Goal: Task Accomplishment & Management: Use online tool/utility

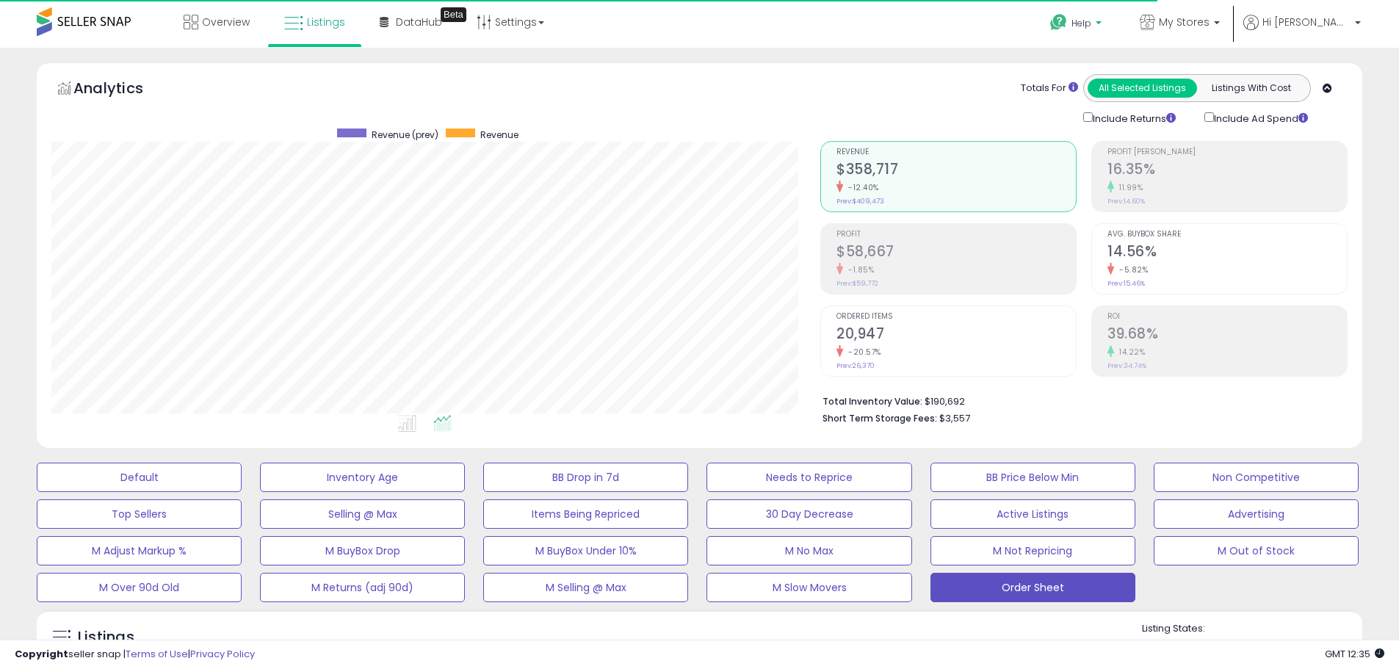
scroll to position [301, 769]
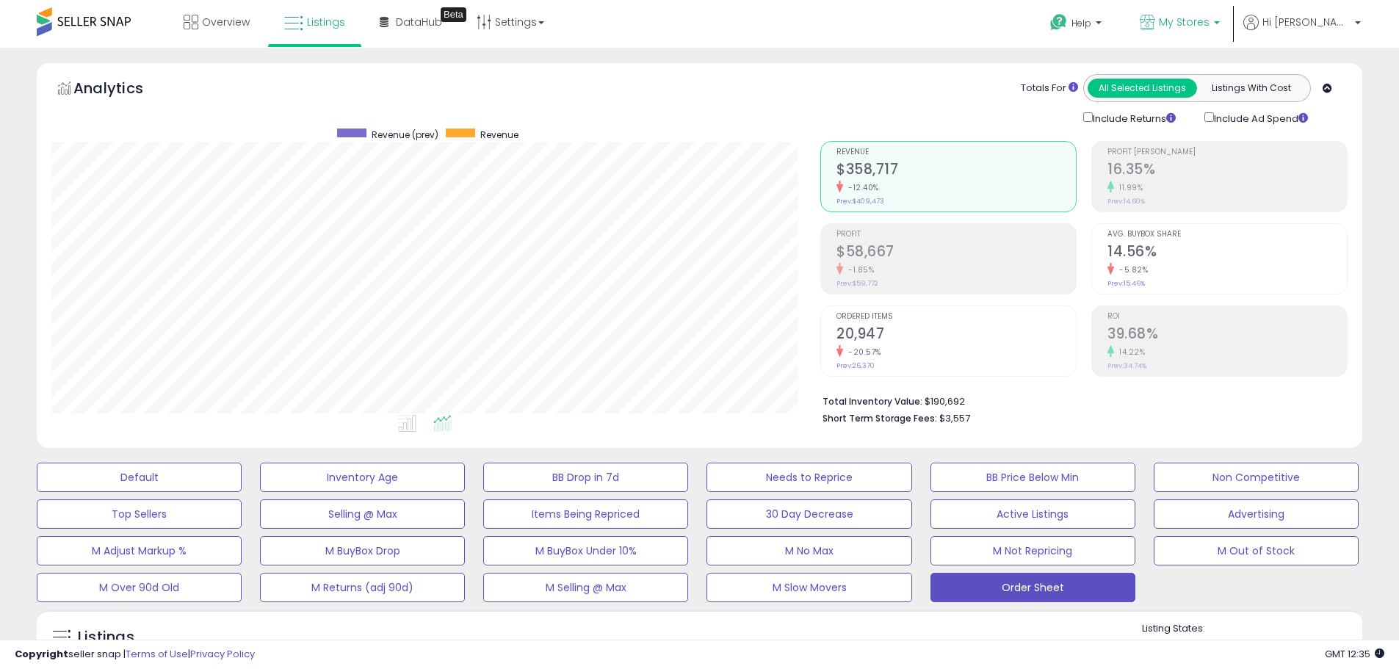
click at [1209, 26] on span "My Stores" at bounding box center [1184, 22] width 51 height 15
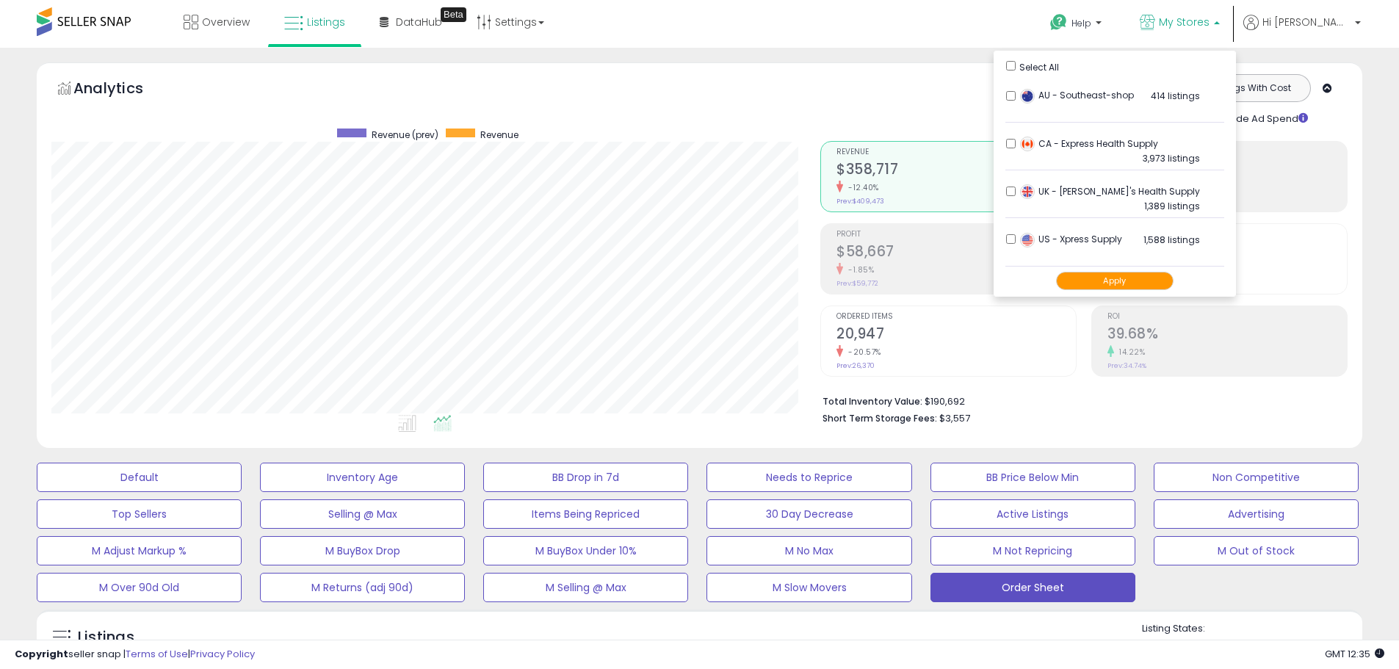
click at [1126, 276] on button "Apply" at bounding box center [1114, 281] width 117 height 18
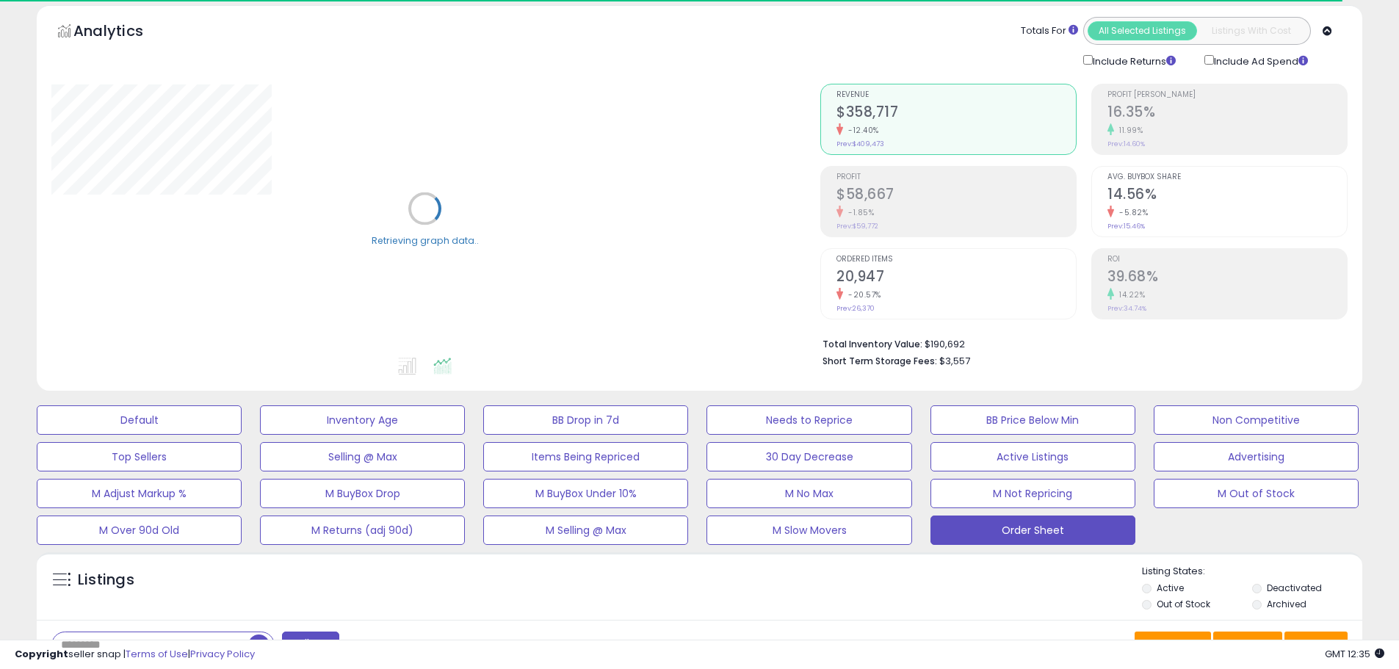
scroll to position [367, 0]
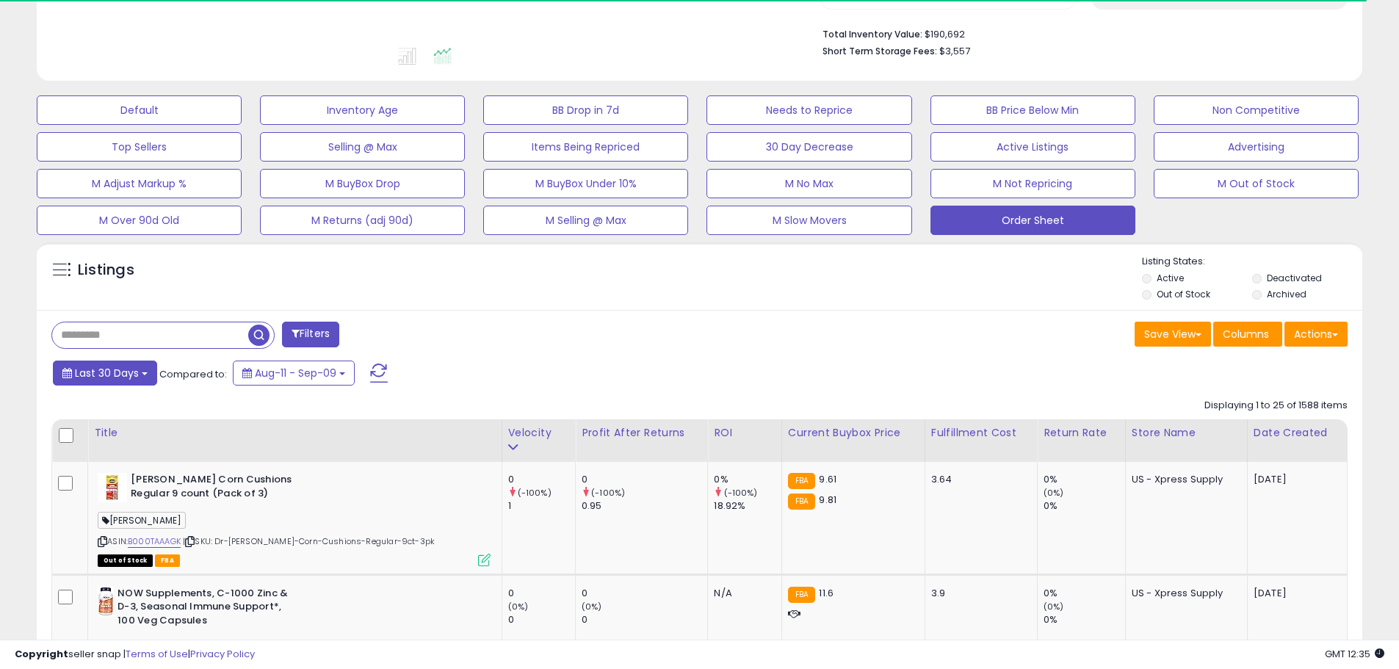
click at [151, 374] on button "Last 30 Days" at bounding box center [105, 373] width 104 height 25
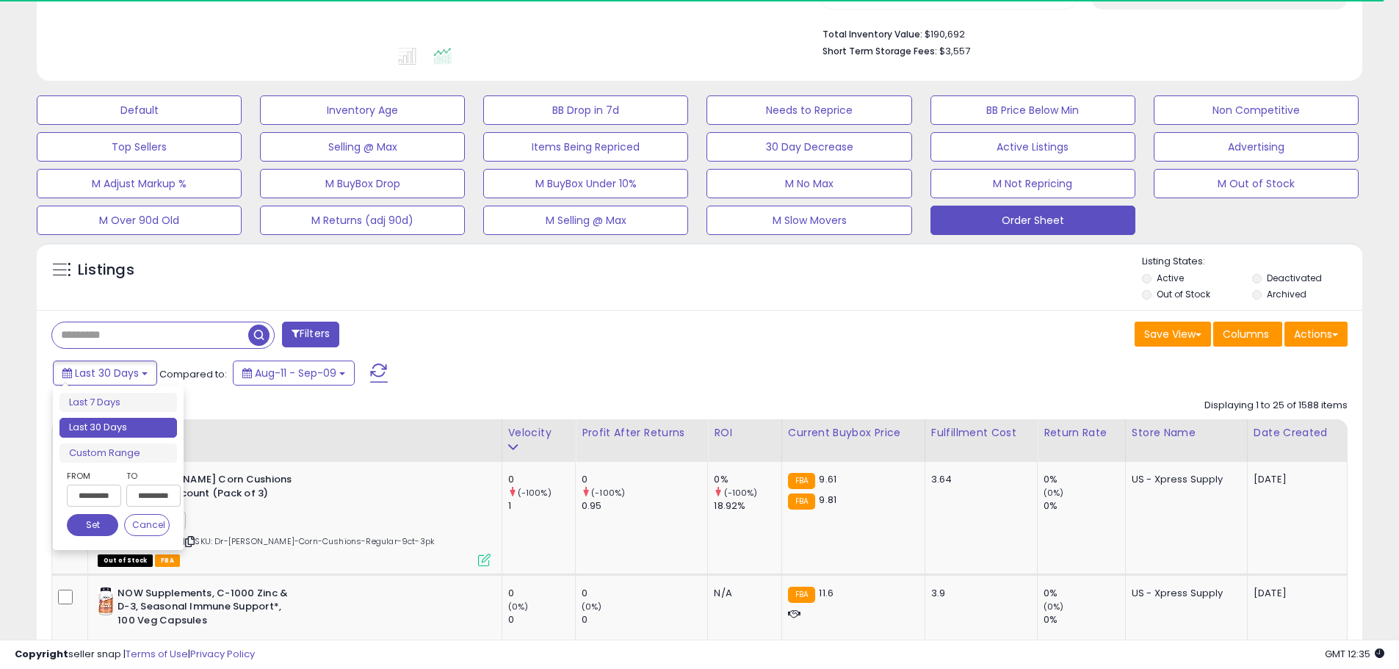
click at [106, 486] on input "**********" at bounding box center [94, 496] width 54 height 22
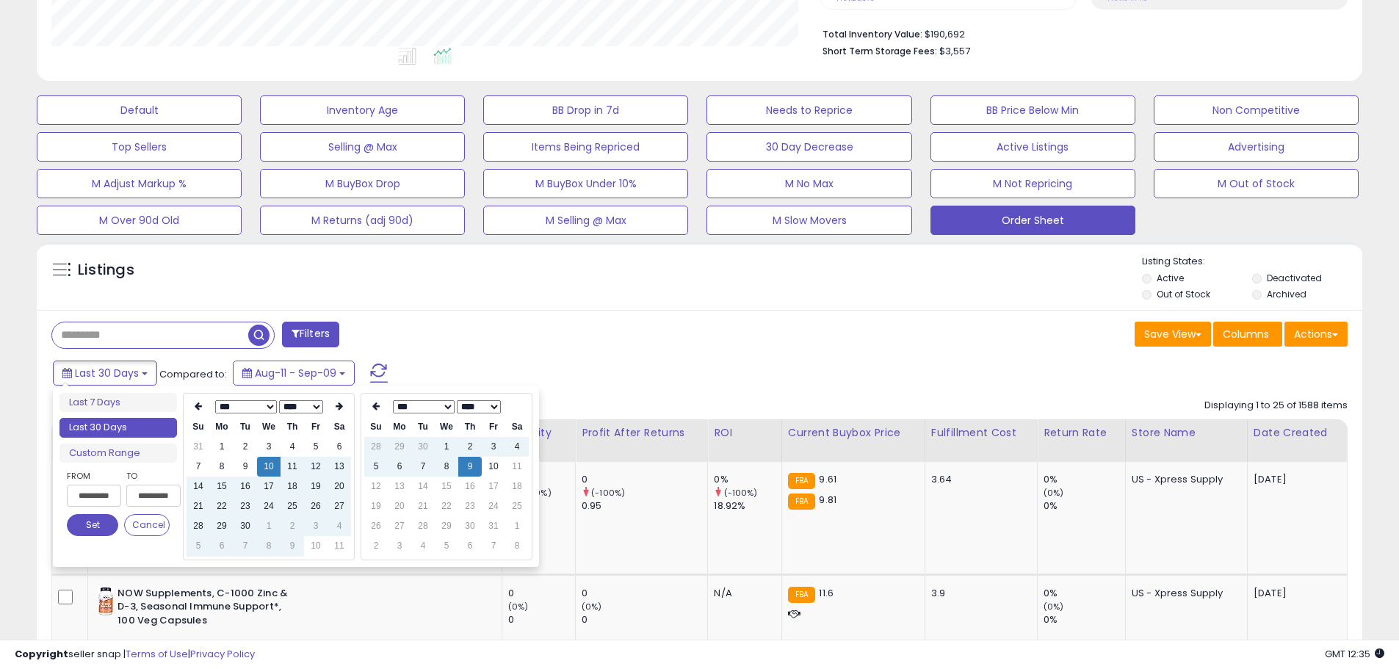
scroll to position [301, 769]
click at [206, 445] on td "31" at bounding box center [198, 447] width 23 height 20
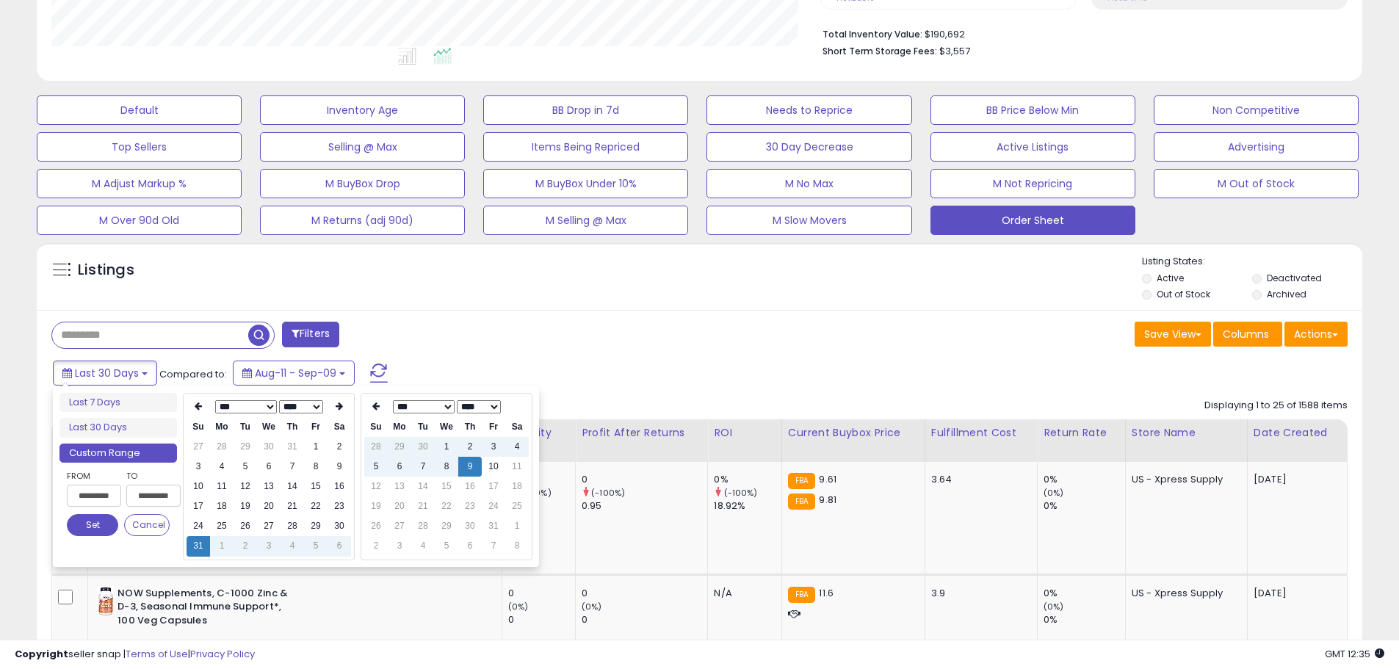
type input "**********"
click at [680, 361] on div "Last 30 Days Compared to: Aug-11 - Sep-09" at bounding box center [535, 374] width 972 height 33
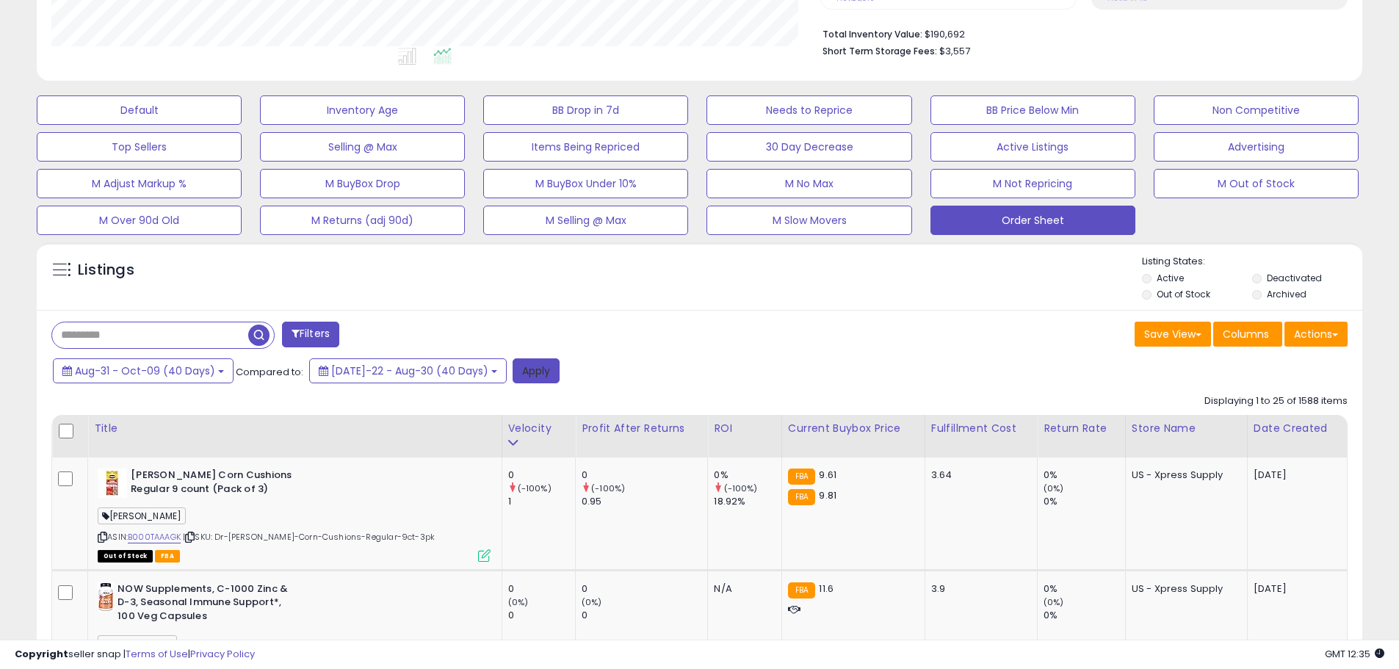
click at [532, 375] on button "Apply" at bounding box center [536, 370] width 47 height 25
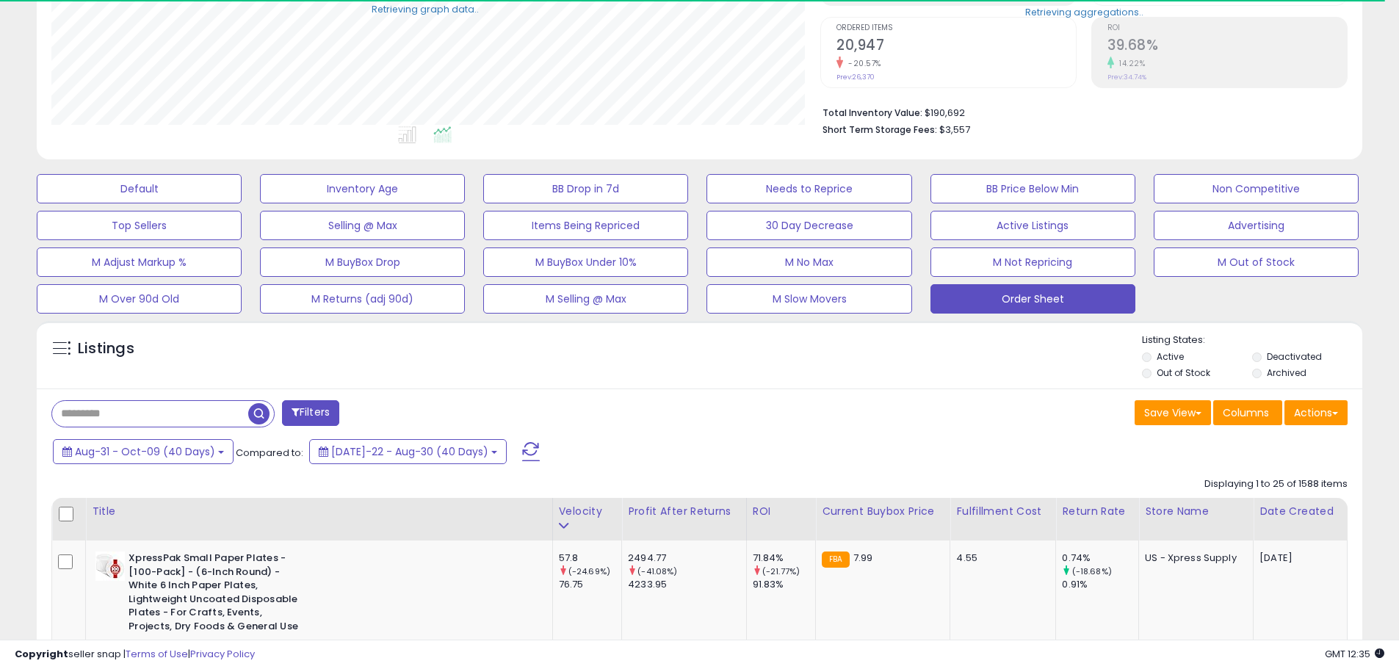
scroll to position [734032, 733564]
click at [1323, 418] on button "Actions" at bounding box center [1315, 412] width 63 height 25
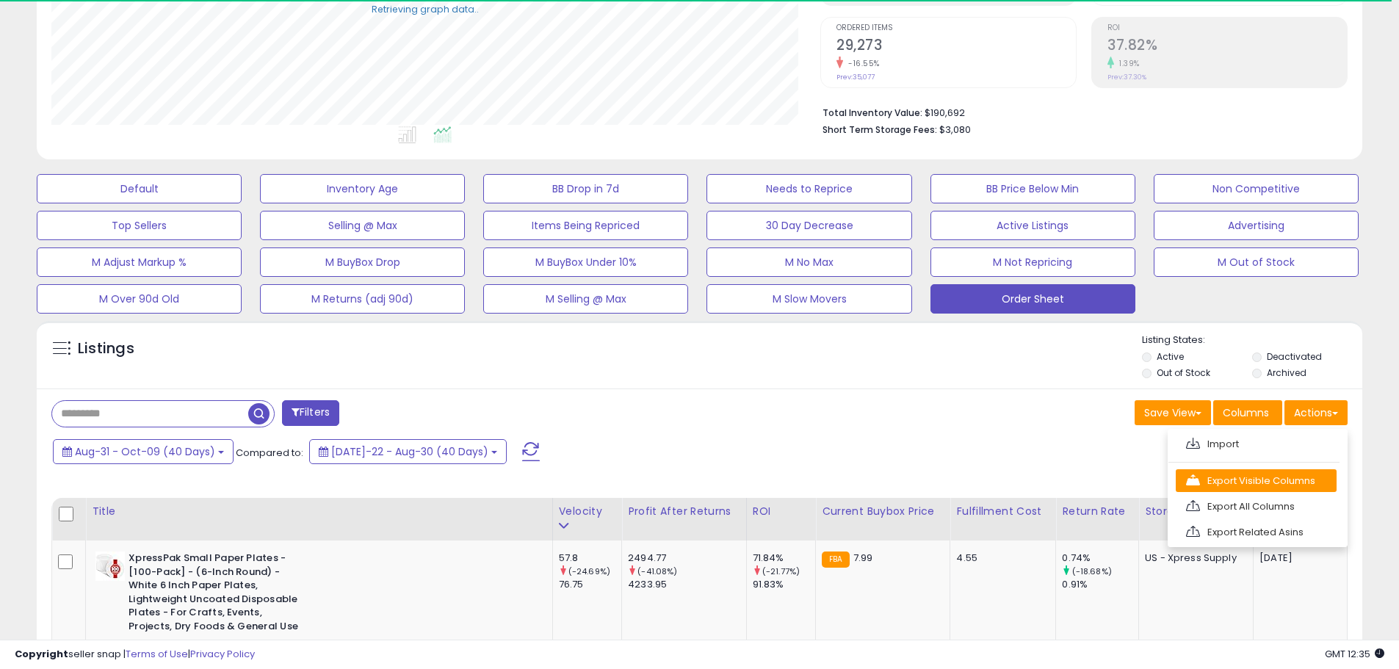
click at [1305, 480] on link "Export Visible Columns" at bounding box center [1256, 480] width 161 height 23
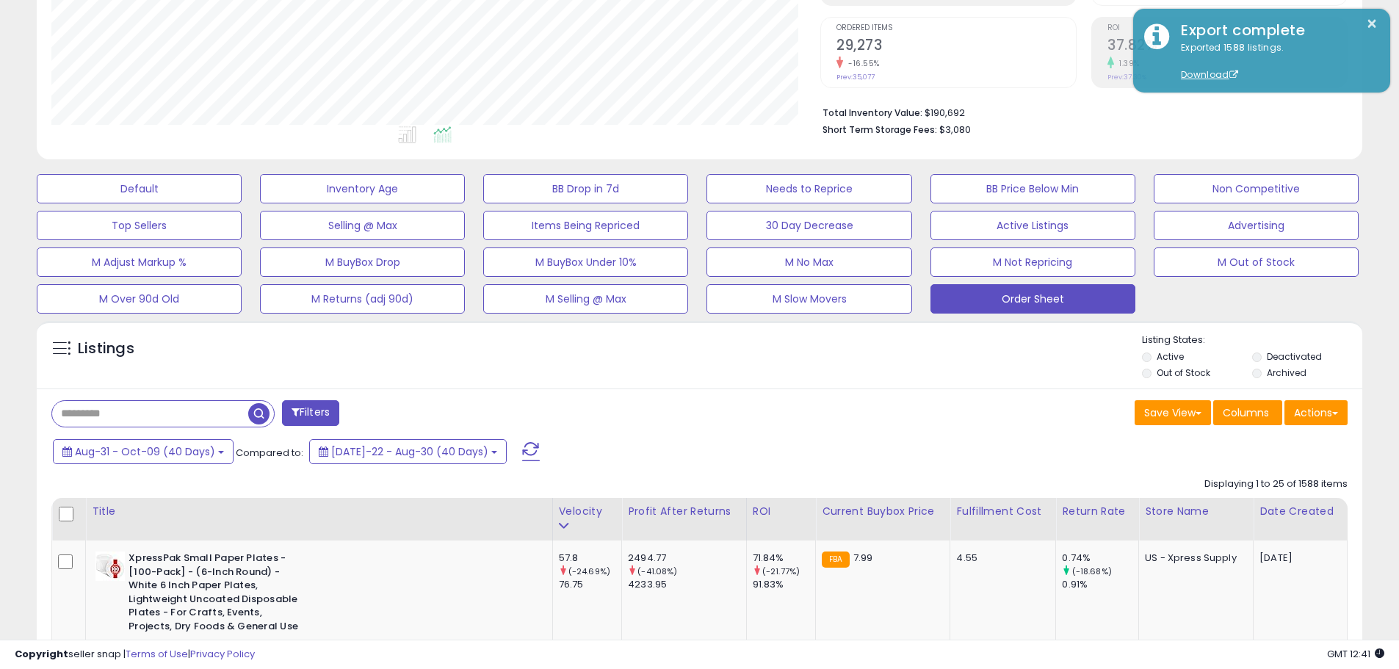
scroll to position [301, 769]
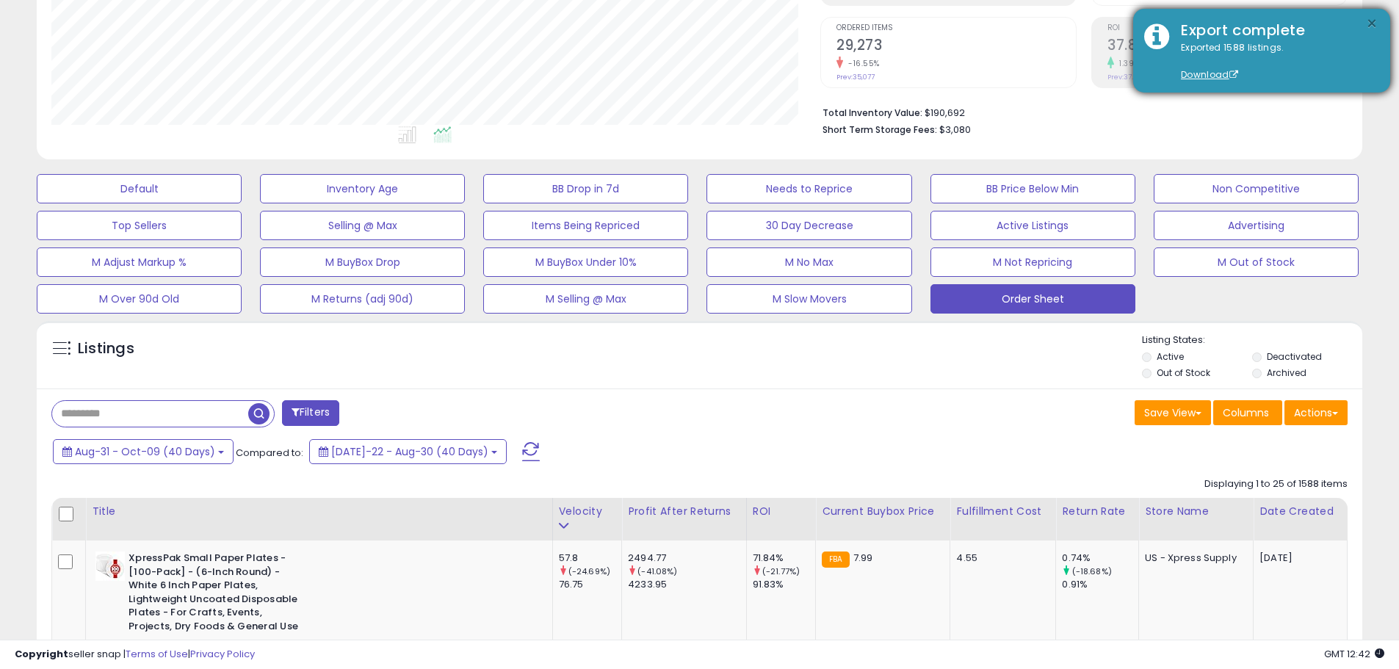
click at [1371, 23] on button "×" at bounding box center [1372, 24] width 12 height 18
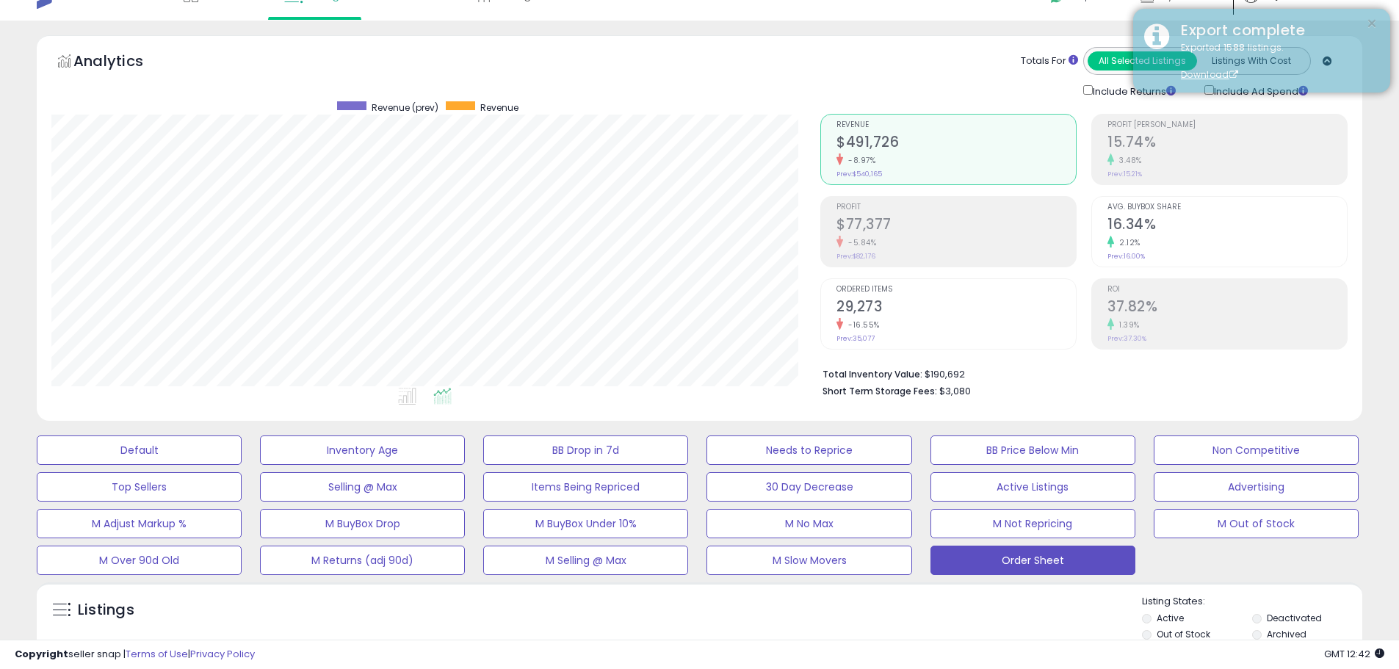
scroll to position [0, 0]
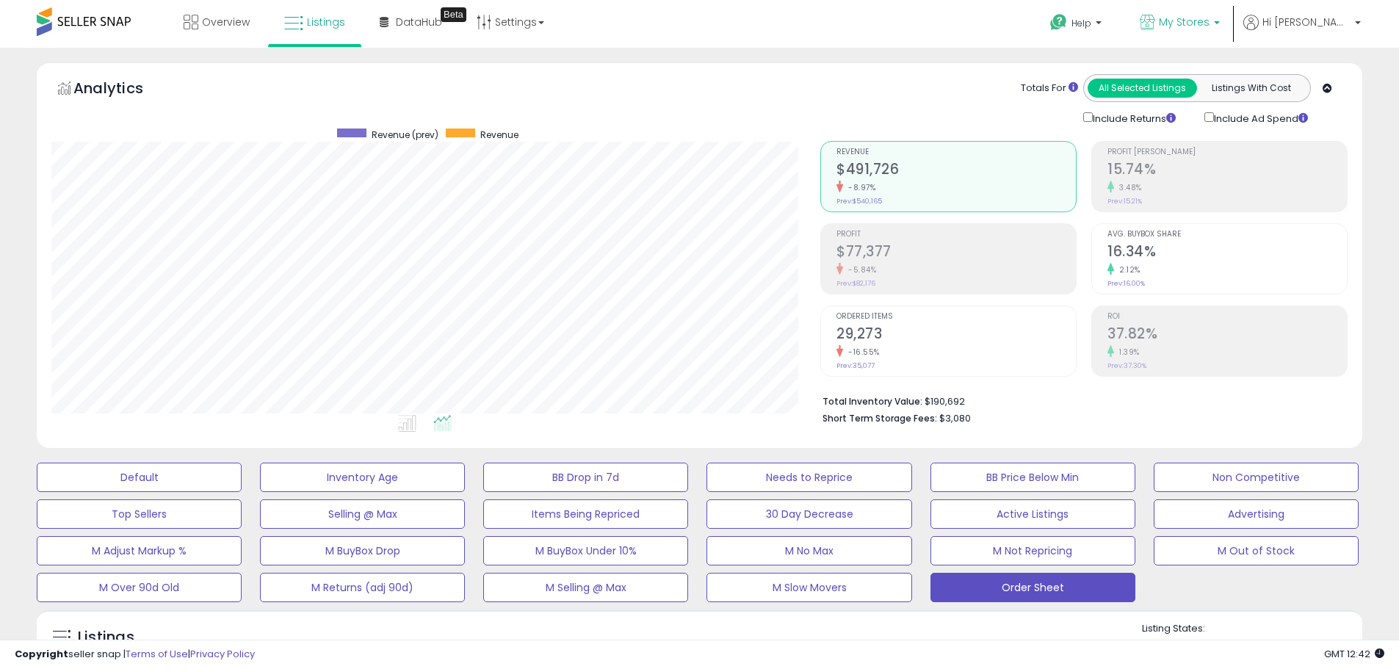
click at [1209, 26] on span "My Stores" at bounding box center [1184, 22] width 51 height 15
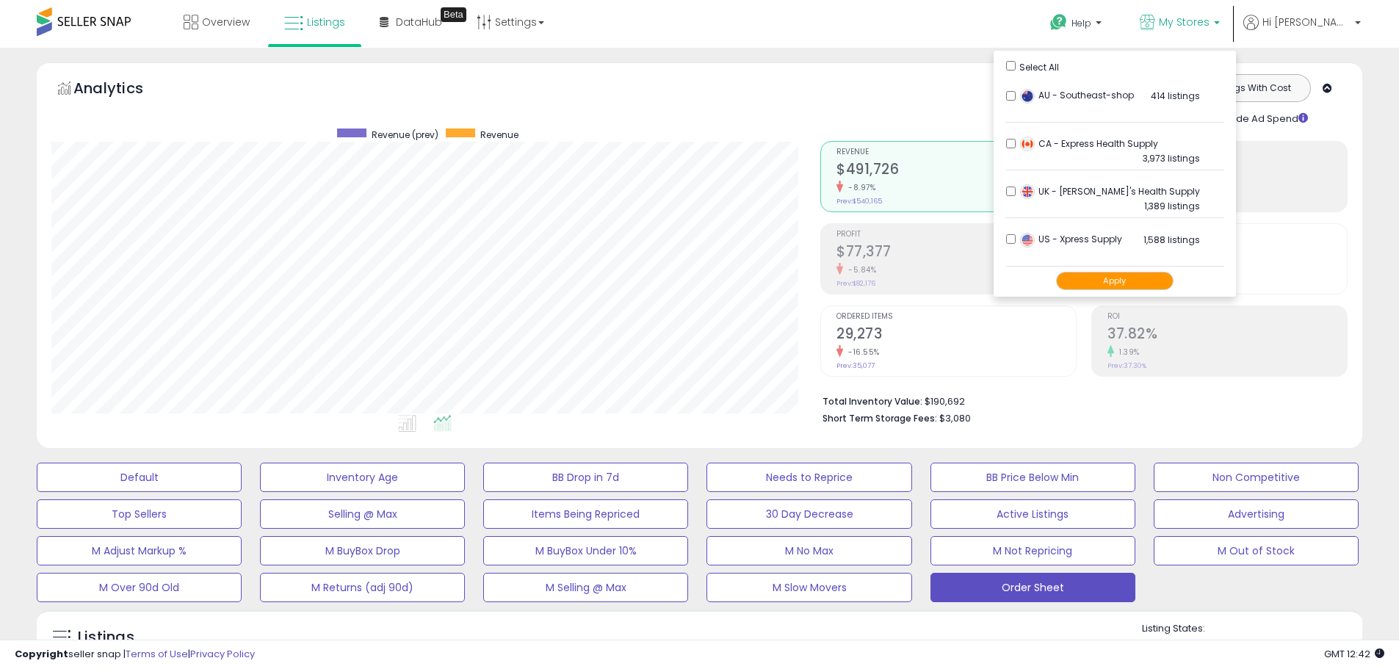
click at [1164, 283] on button "Apply" at bounding box center [1114, 281] width 117 height 18
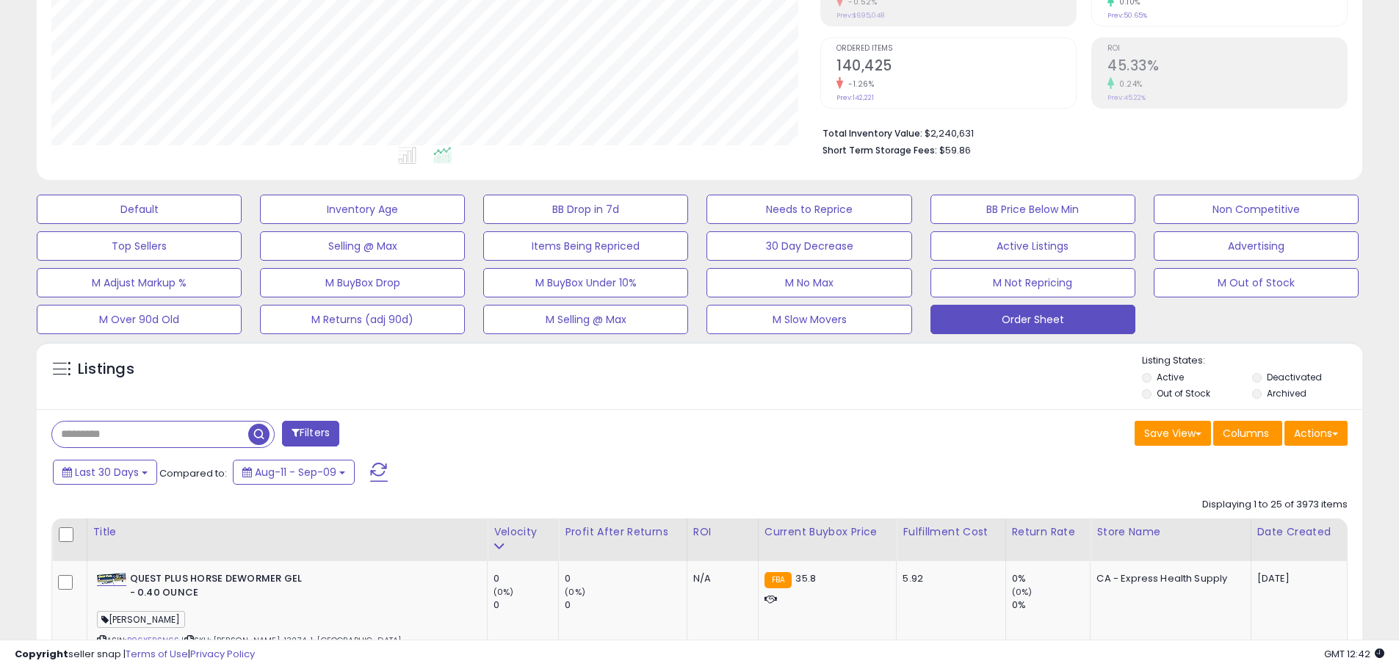
scroll to position [367, 0]
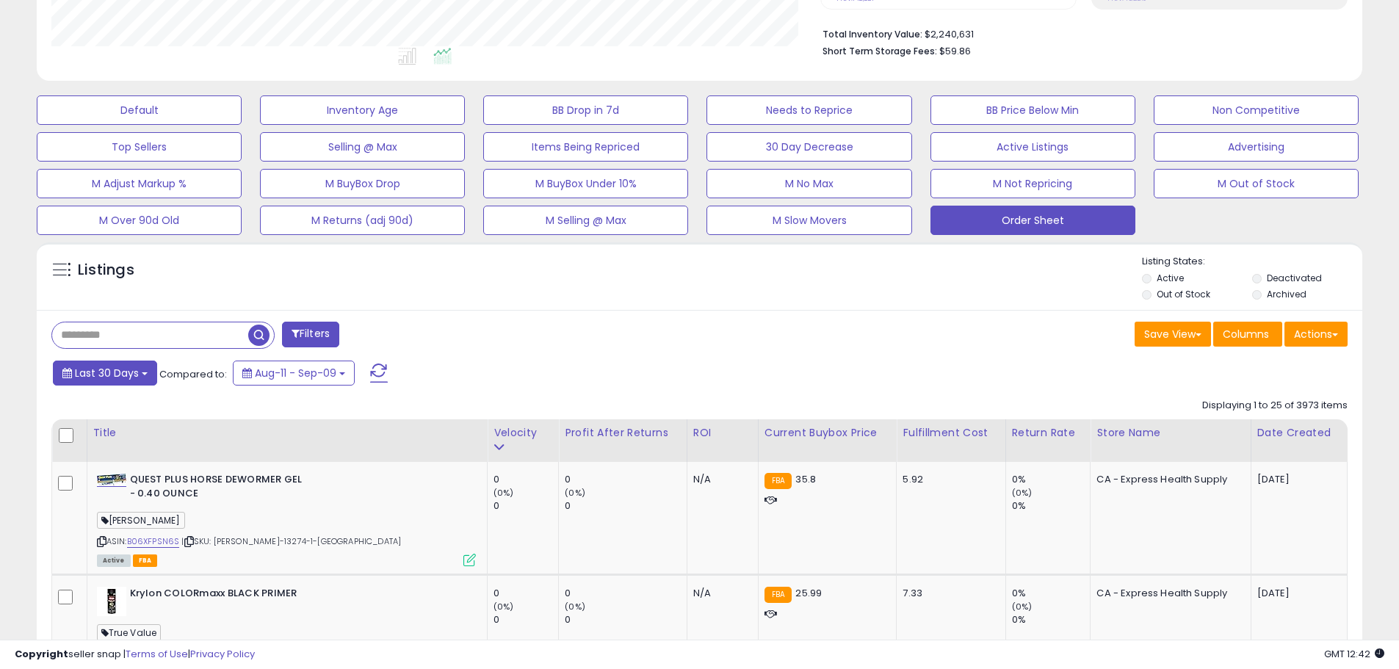
click at [87, 378] on span "Last 30 Days" at bounding box center [107, 373] width 64 height 15
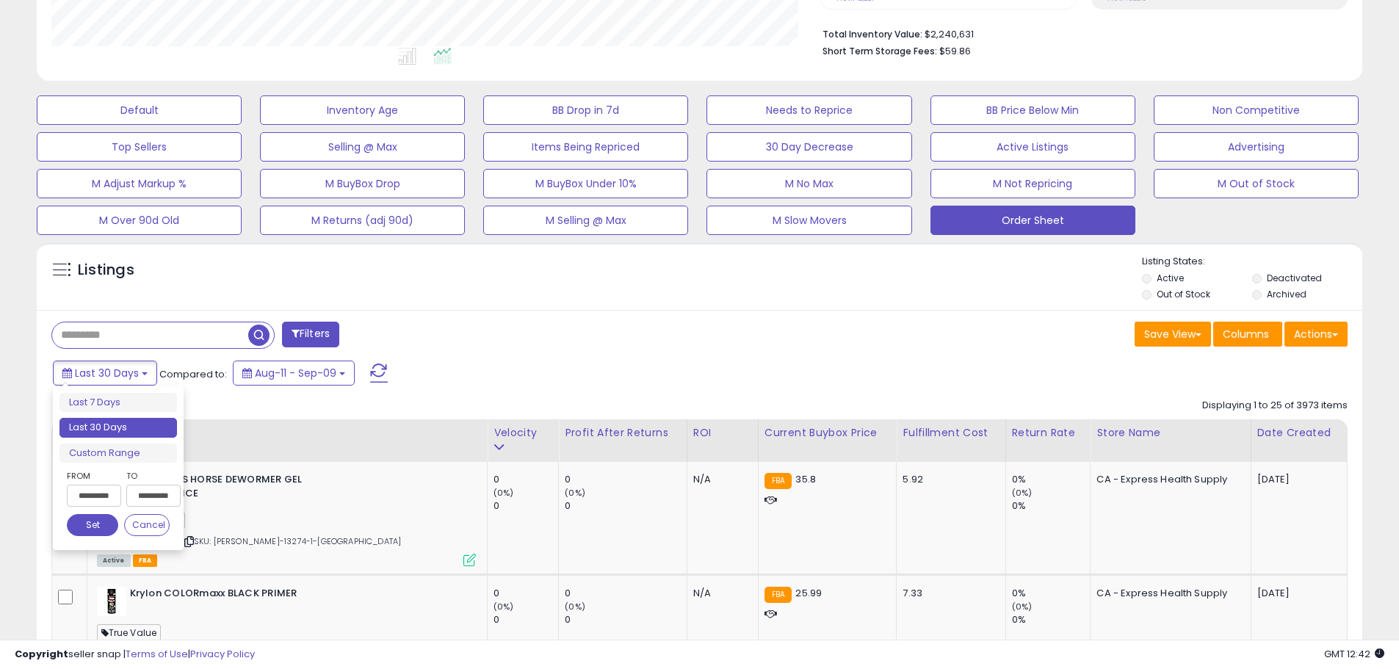
click at [104, 490] on input "**********" at bounding box center [94, 496] width 54 height 22
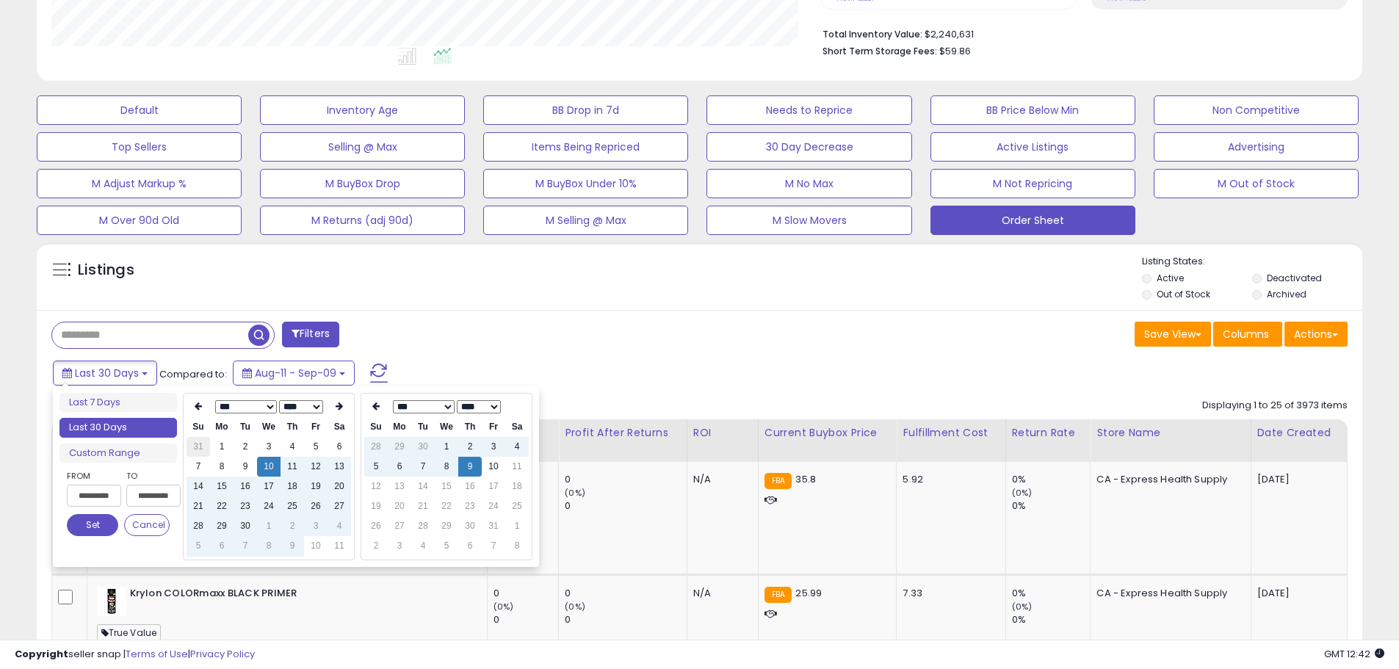
click at [199, 451] on td "31" at bounding box center [198, 447] width 23 height 20
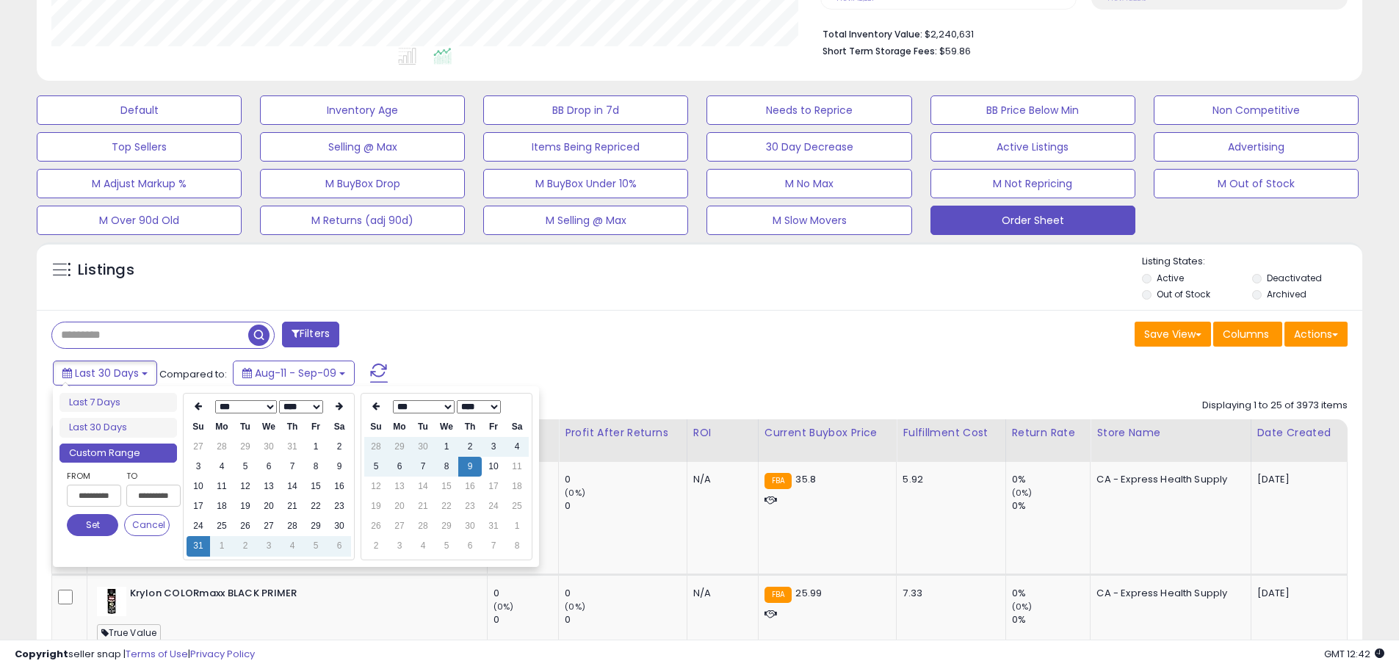
type input "**********"
click at [872, 364] on div "Last 30 Days Compared to: Aug-11 - Sep-09" at bounding box center [535, 374] width 972 height 33
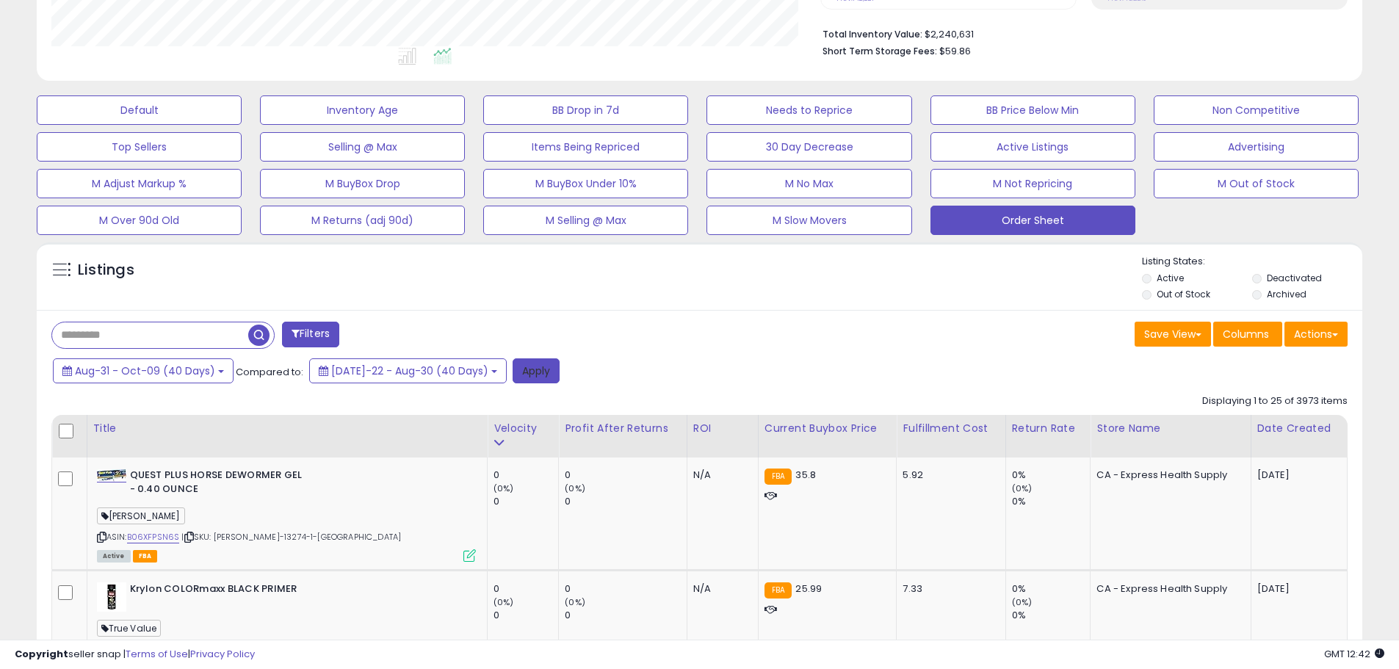
click at [519, 372] on button "Apply" at bounding box center [536, 370] width 47 height 25
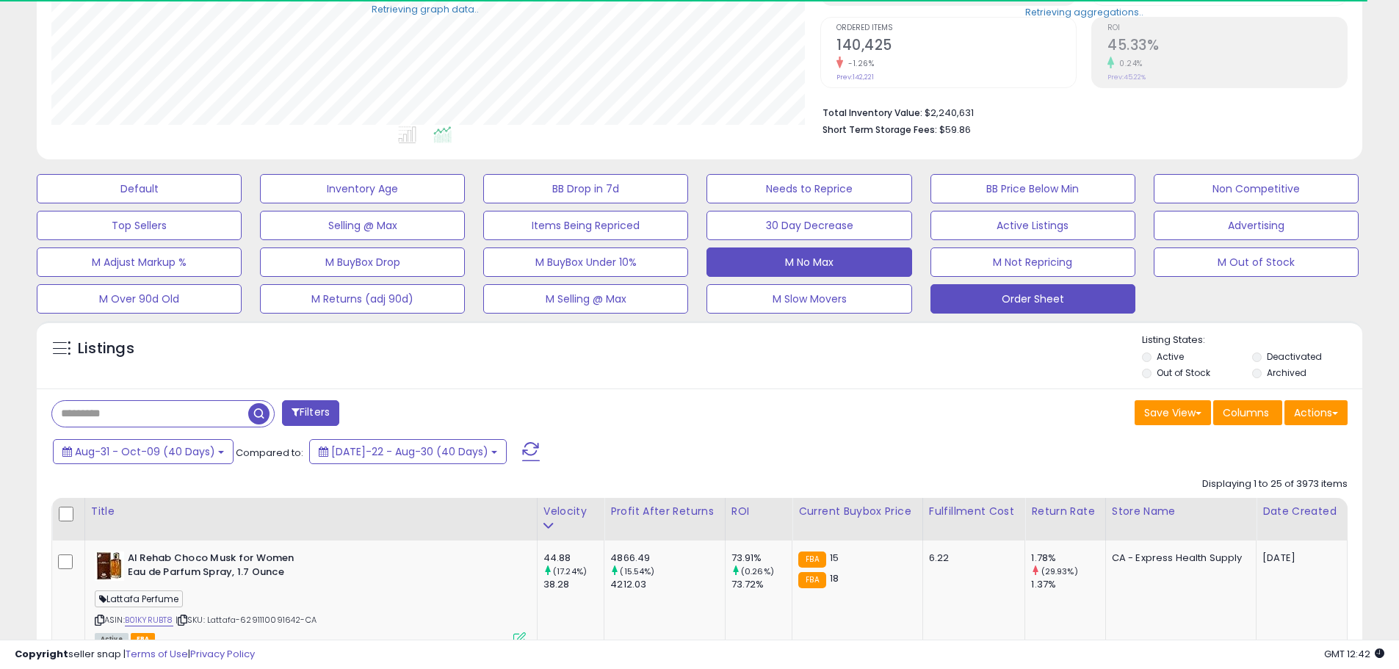
scroll to position [734032, 733564]
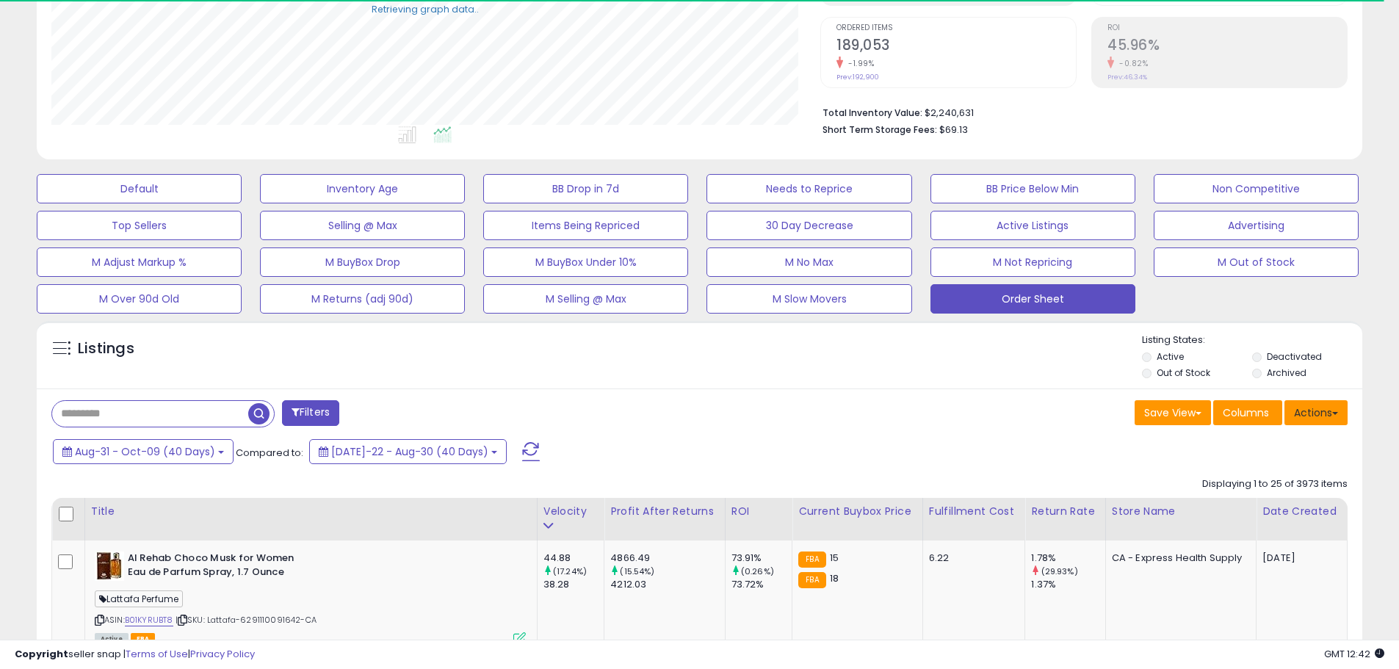
click at [1345, 417] on button "Actions" at bounding box center [1315, 412] width 63 height 25
click at [1287, 479] on link "Export Visible Columns" at bounding box center [1256, 480] width 161 height 23
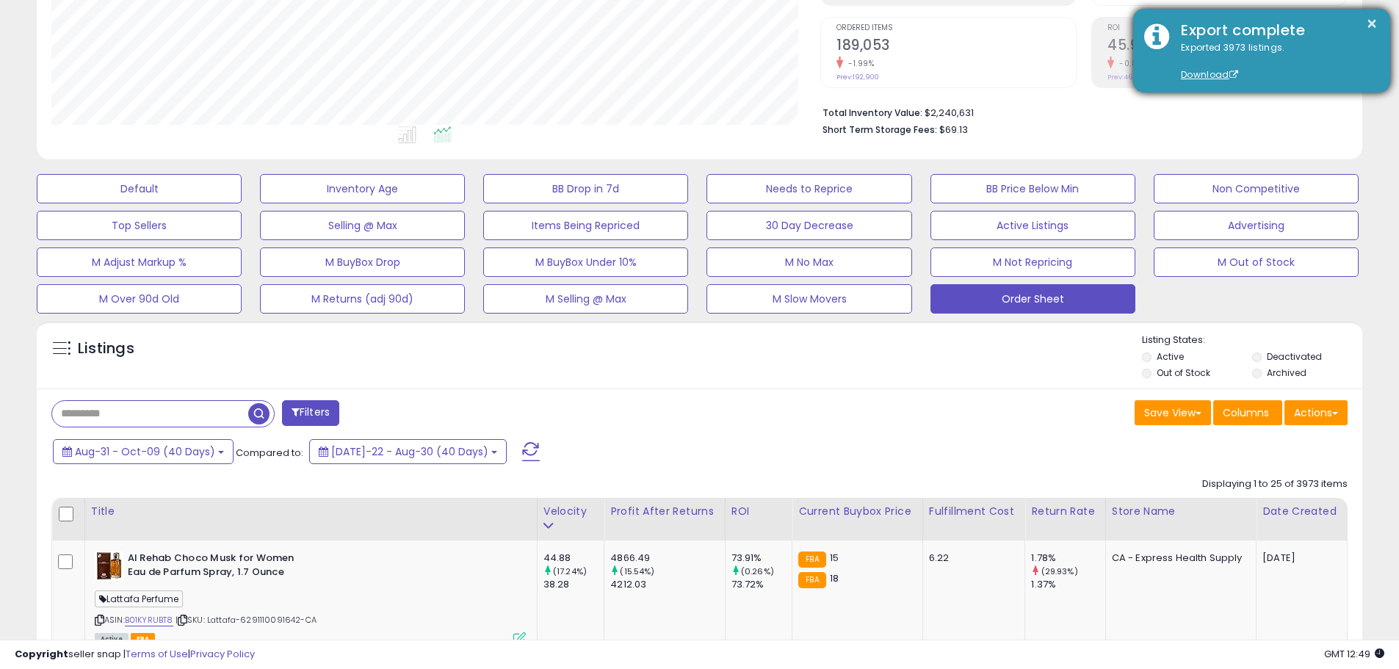
scroll to position [301, 769]
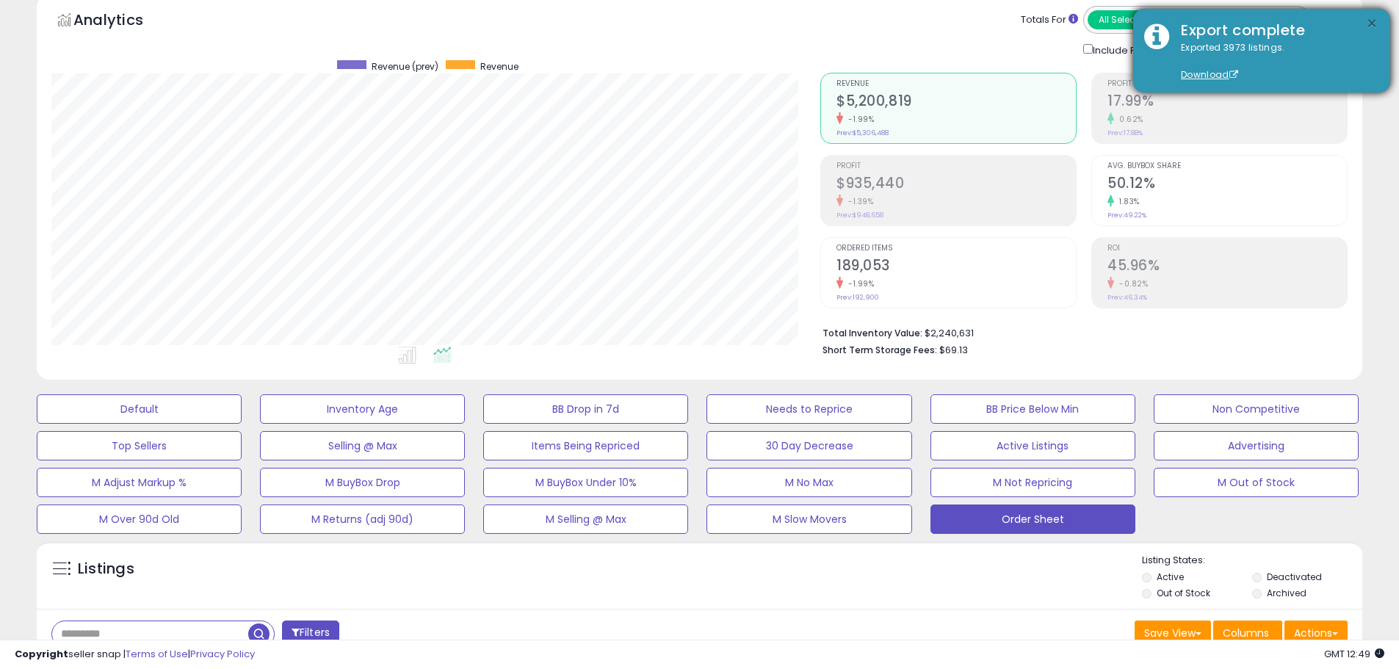
click at [1371, 24] on button "×" at bounding box center [1372, 24] width 12 height 18
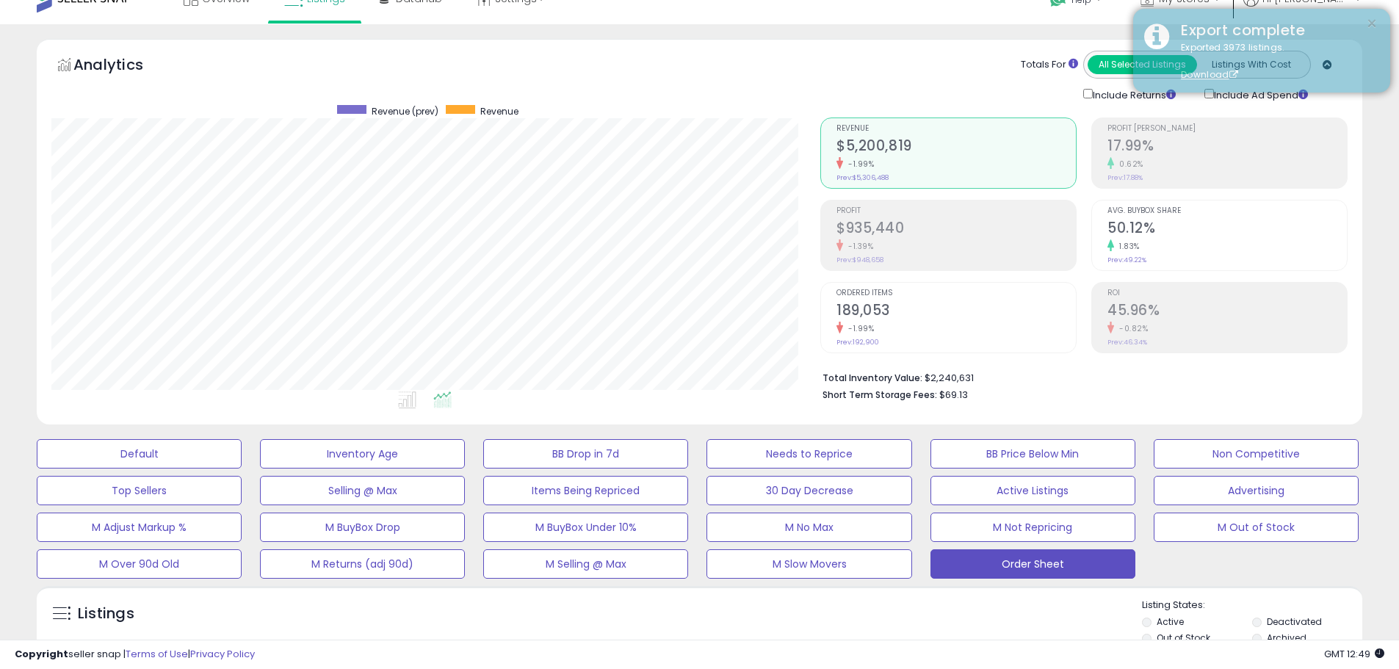
scroll to position [0, 0]
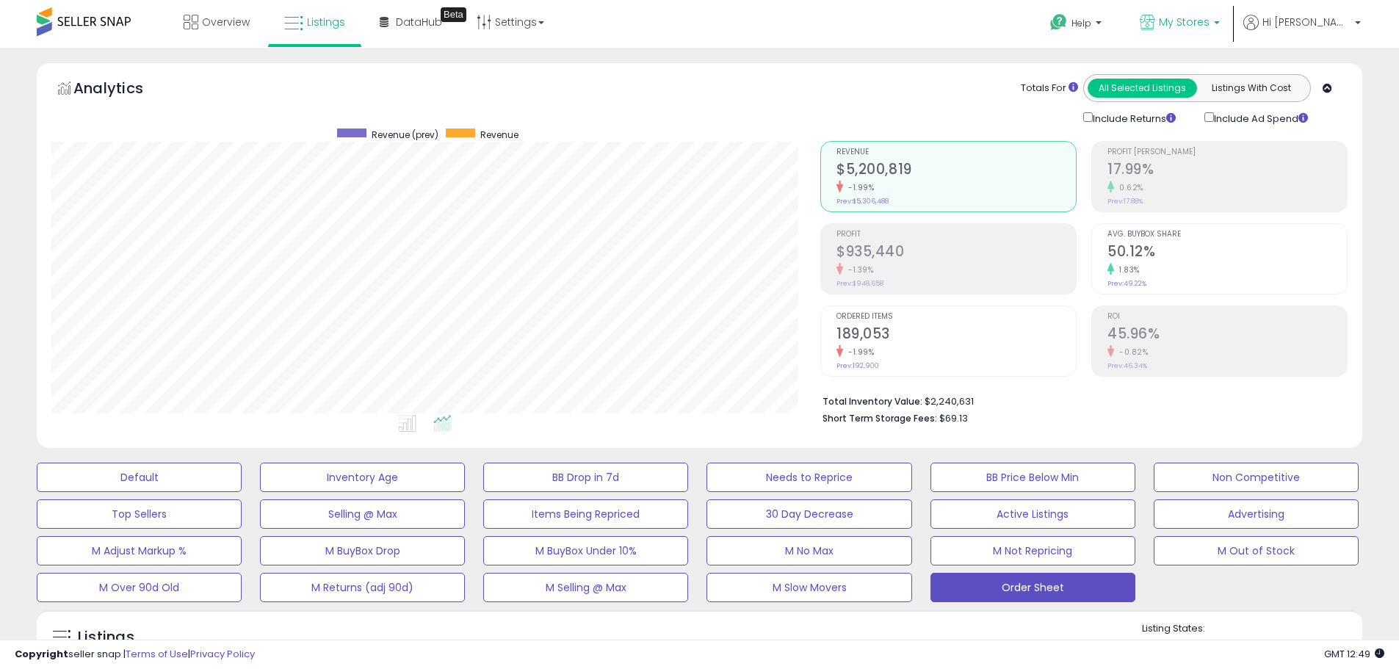
click at [1209, 21] on span "My Stores" at bounding box center [1184, 22] width 51 height 15
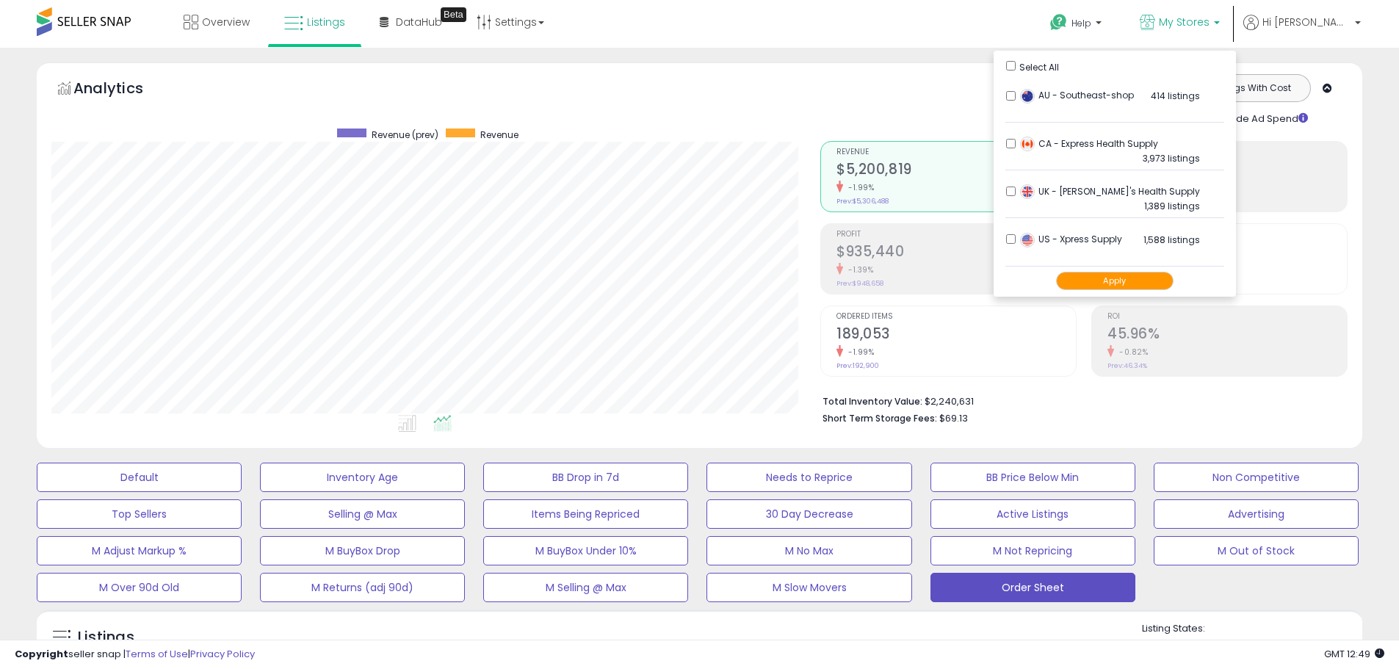
click at [1056, 192] on li "UK - Joe's Health Supply 1,389 listings" at bounding box center [1114, 196] width 219 height 46
click at [1151, 277] on button "Apply" at bounding box center [1114, 281] width 117 height 18
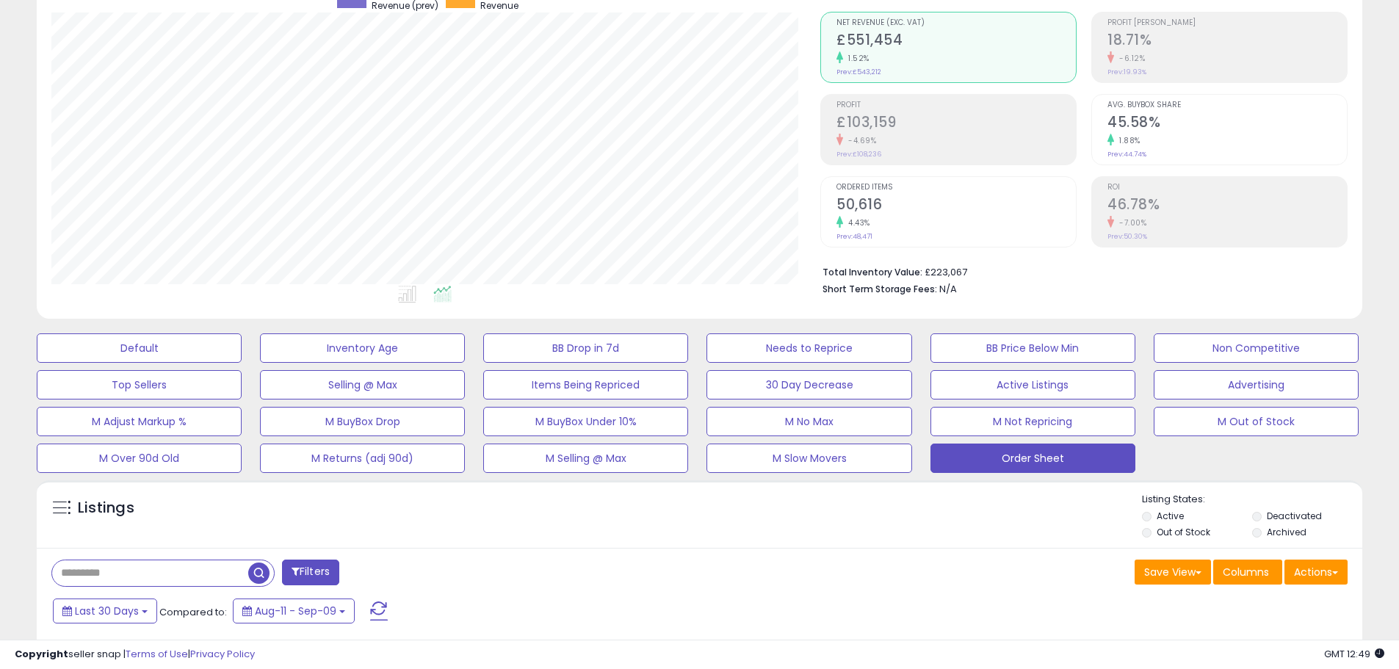
scroll to position [367, 0]
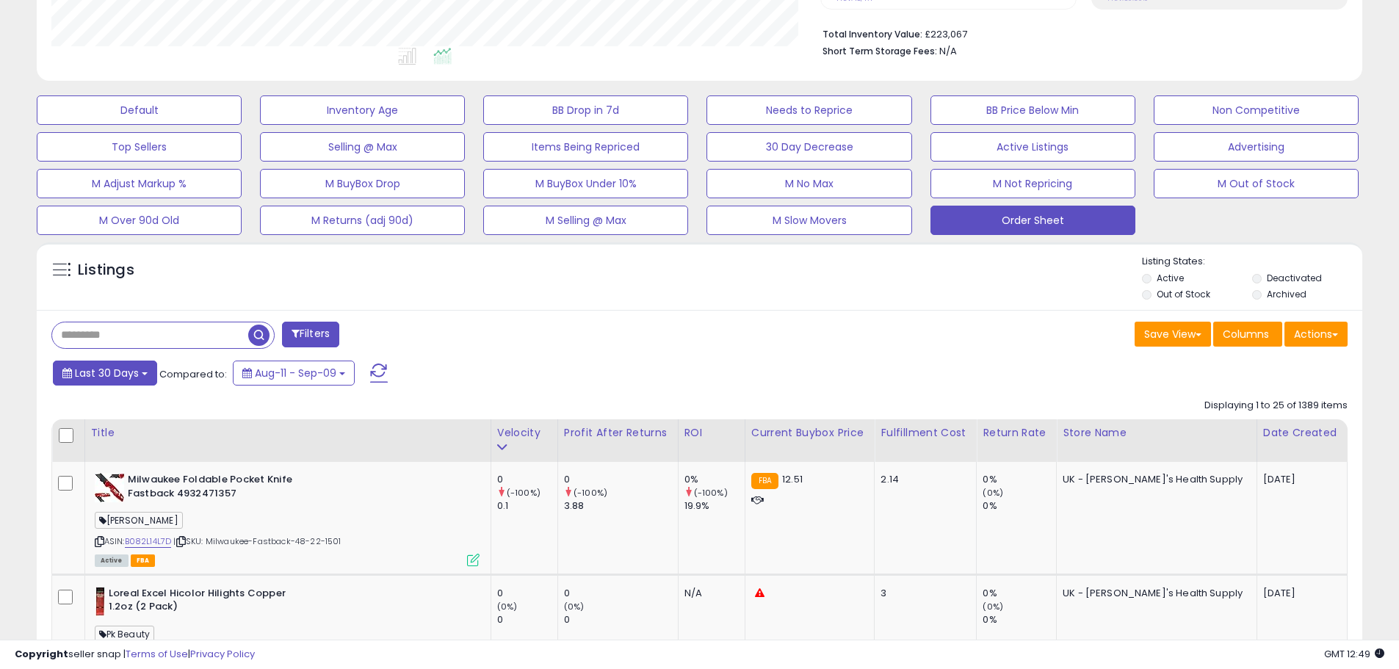
click at [82, 378] on span "Last 30 Days" at bounding box center [107, 373] width 64 height 15
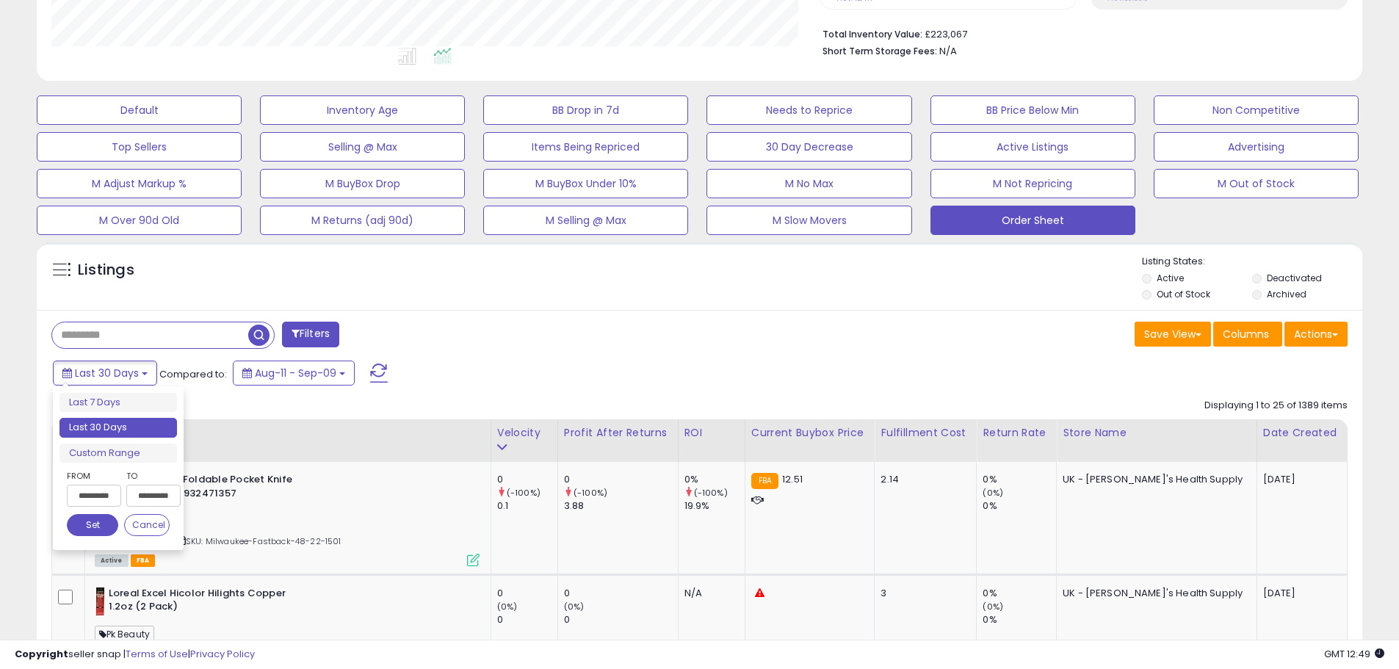
click at [95, 490] on input "**********" at bounding box center [94, 496] width 54 height 22
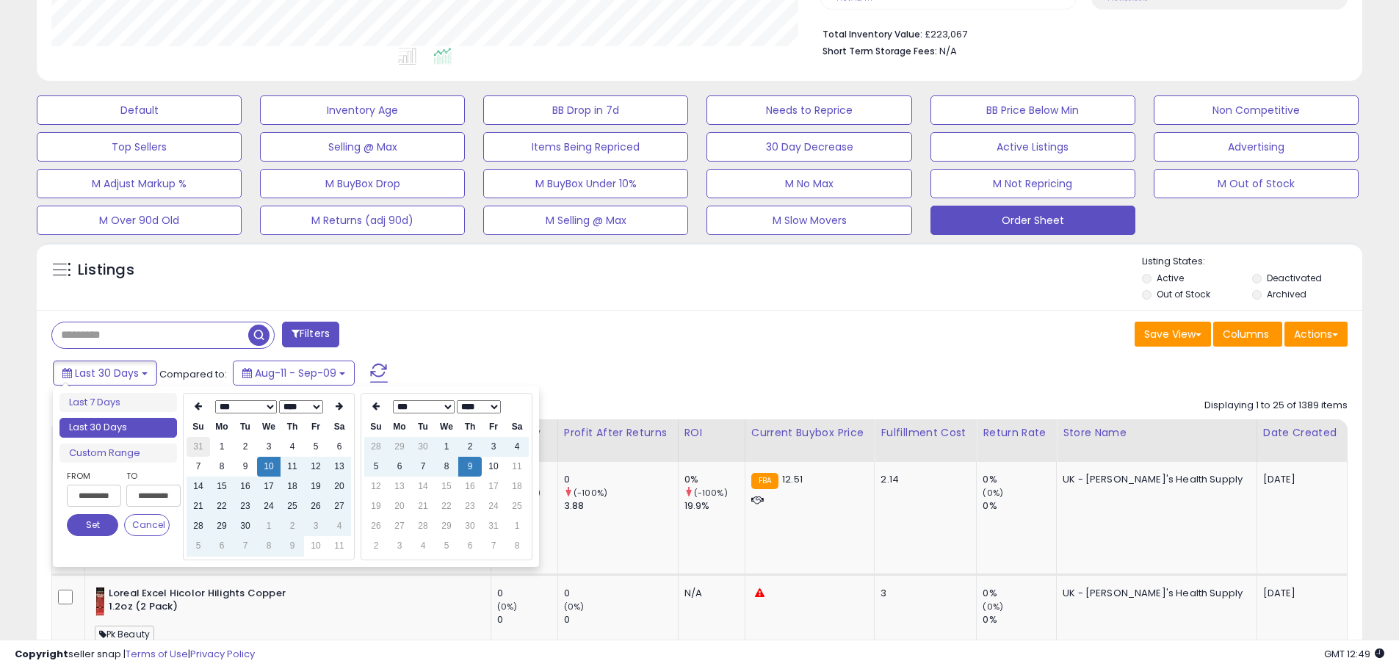
click at [202, 448] on td "31" at bounding box center [198, 447] width 23 height 20
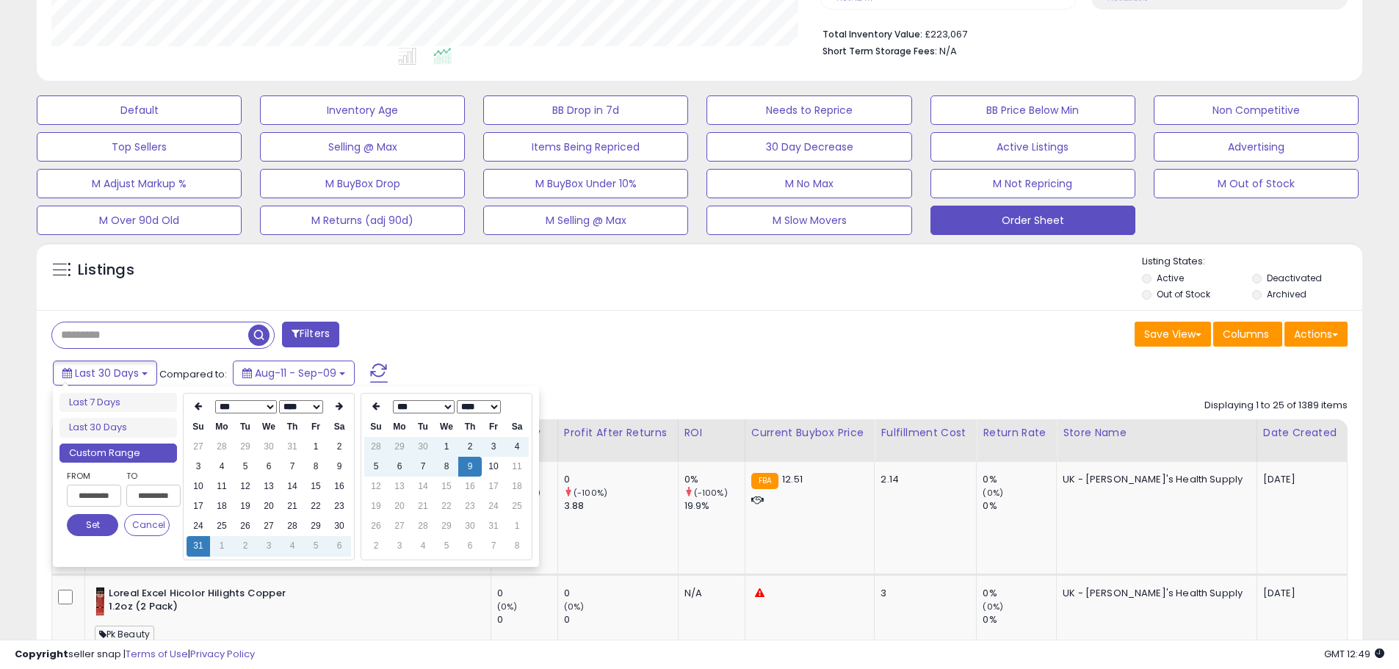
type input "**********"
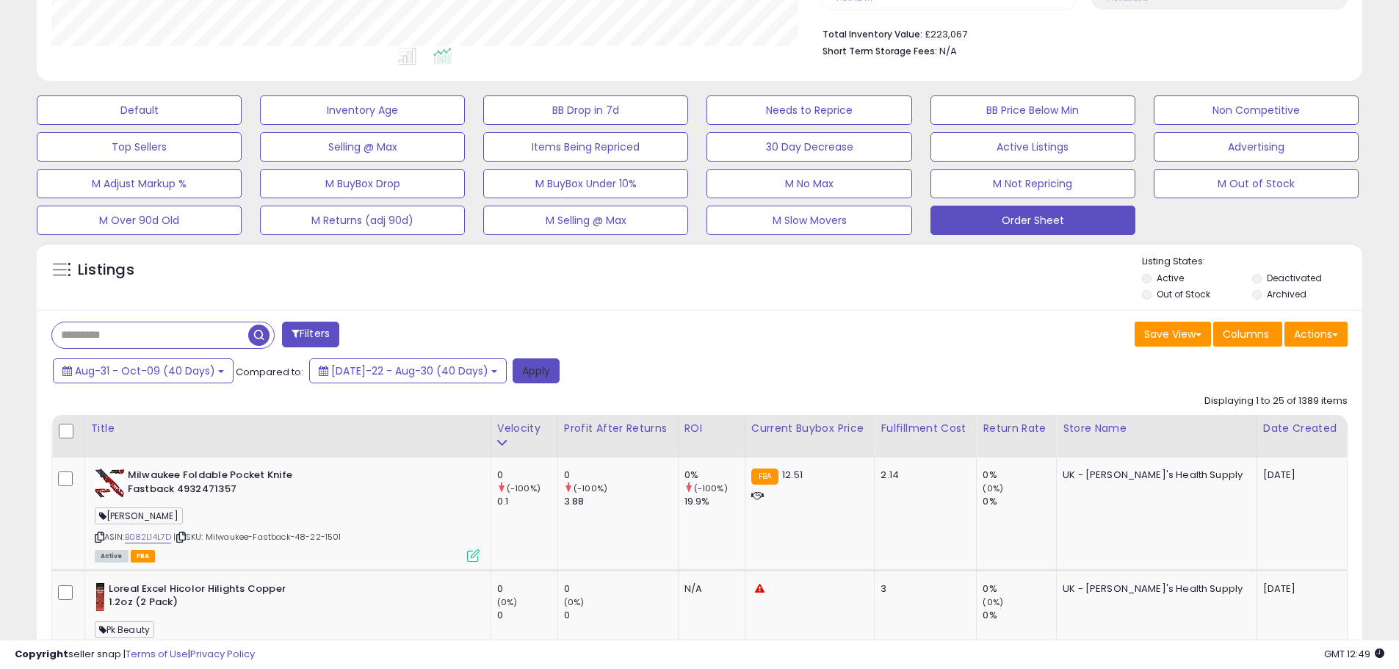
click at [513, 371] on button "Apply" at bounding box center [536, 370] width 47 height 25
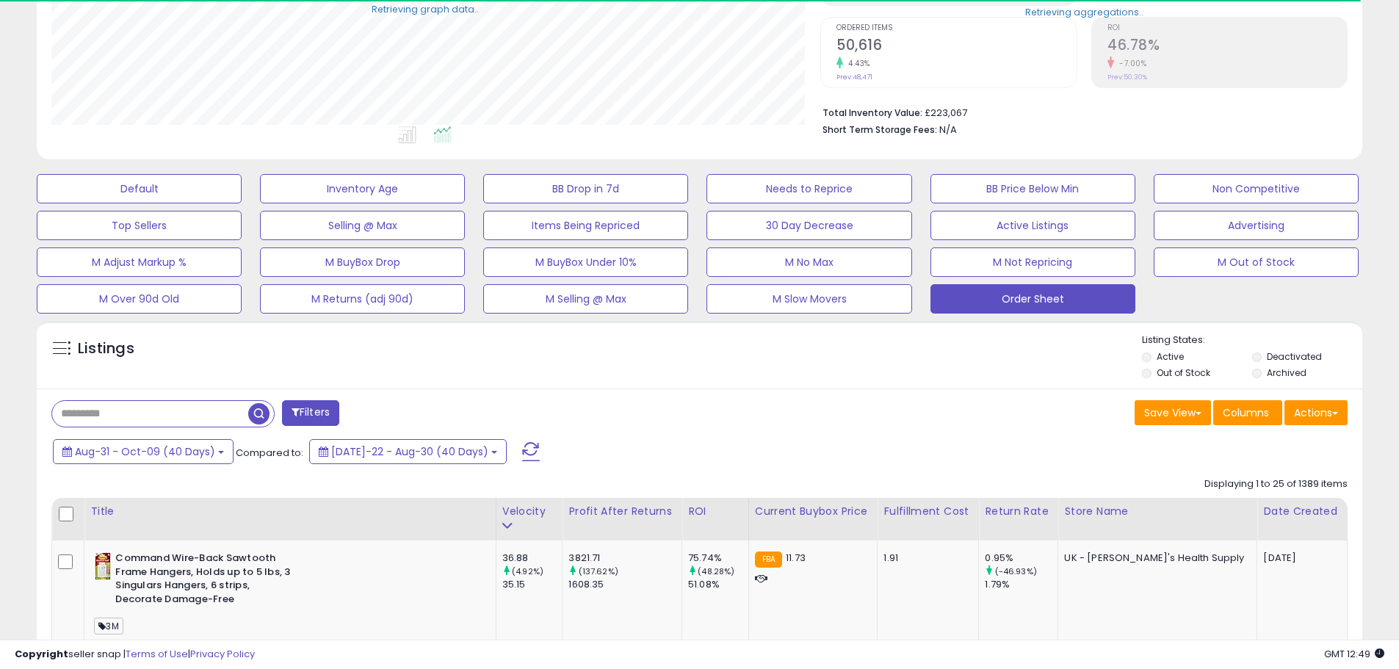
scroll to position [734032, 733564]
click at [1313, 418] on button "Actions" at bounding box center [1315, 412] width 63 height 25
click at [1293, 482] on link "Export Visible Columns" at bounding box center [1256, 480] width 161 height 23
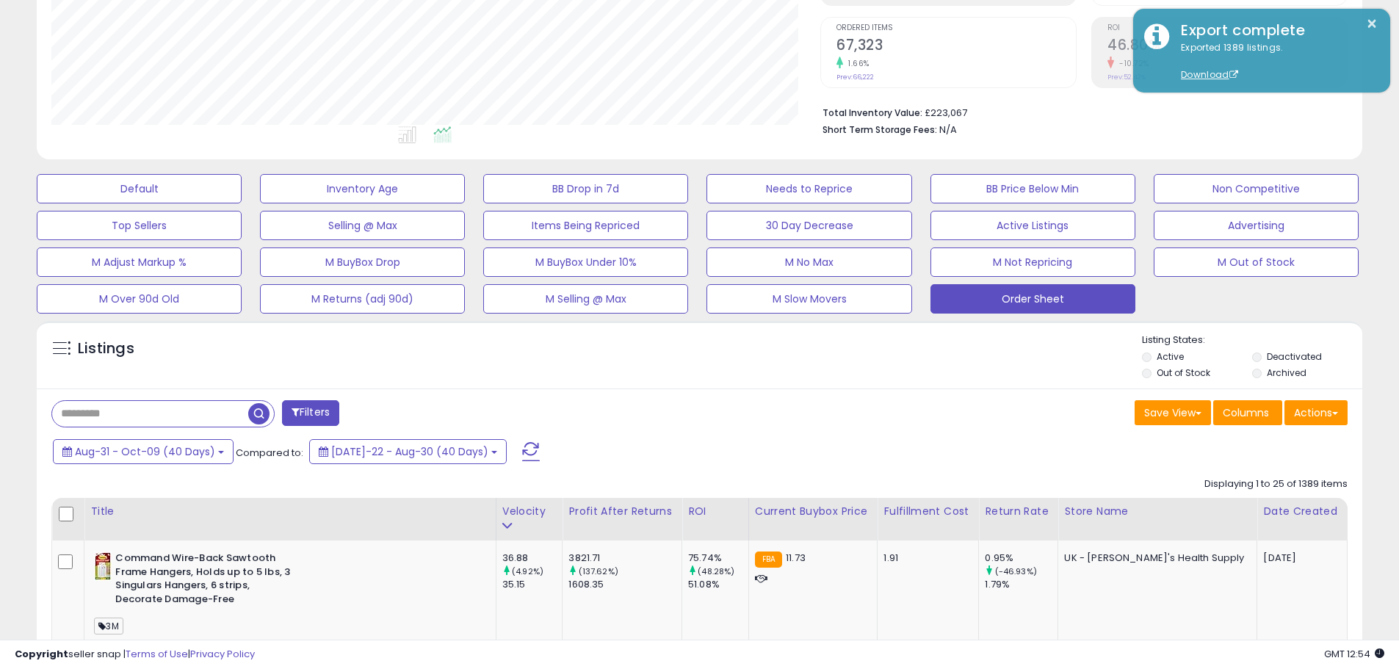
scroll to position [301, 769]
